Goal: Task Accomplishment & Management: Use online tool/utility

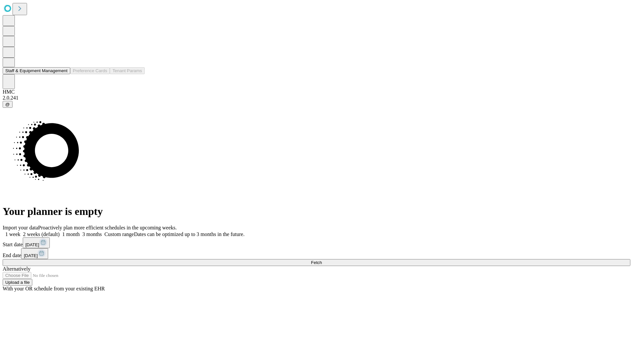
click at [63, 74] on button "Staff & Equipment Management" at bounding box center [37, 70] width 68 height 7
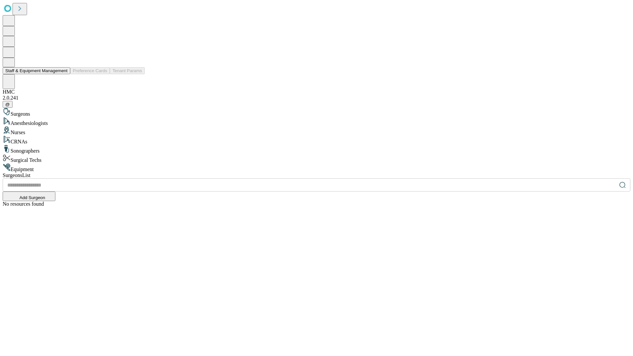
click at [63, 74] on button "Staff & Equipment Management" at bounding box center [37, 70] width 68 height 7
